Goal: Find specific page/section: Find specific page/section

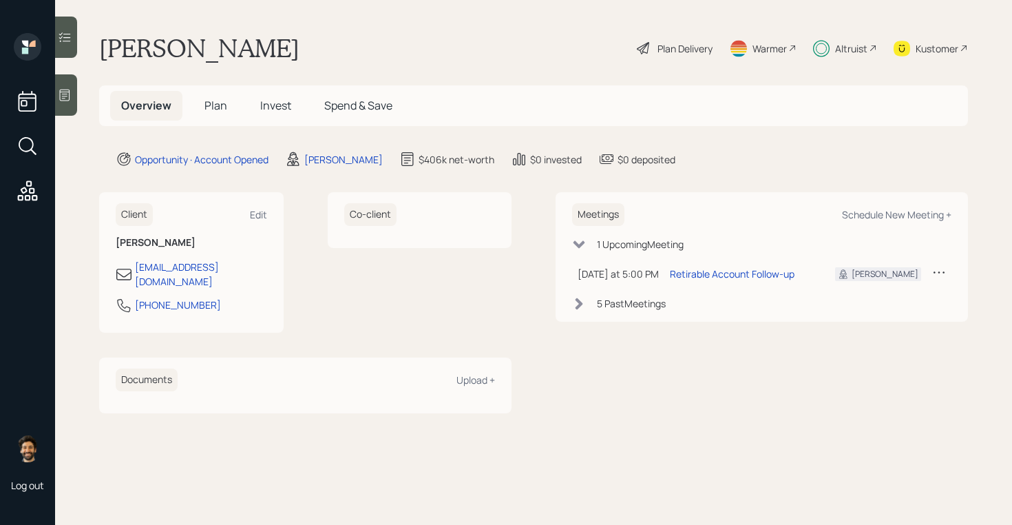
click at [848, 50] on div "Altruist" at bounding box center [851, 48] width 32 height 14
